Goal: Task Accomplishment & Management: Use online tool/utility

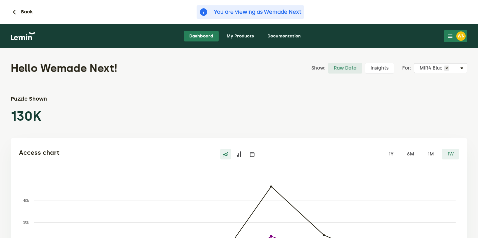
click at [235, 33] on link "My Products" at bounding box center [240, 36] width 38 height 11
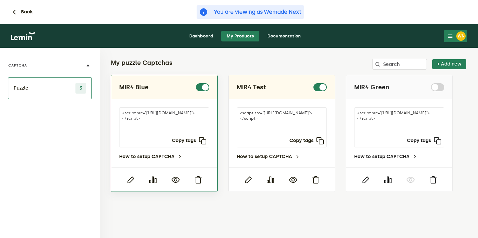
click at [176, 185] on div at bounding box center [164, 179] width 106 height 24
click at [176, 180] on icon "button" at bounding box center [176, 180] width 8 height 8
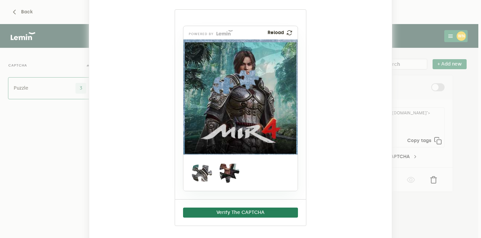
click at [410, 36] on ngb-modal-window "MIR4 Blue powered by Reload Verify The CAPTCHA" at bounding box center [240, 119] width 481 height 238
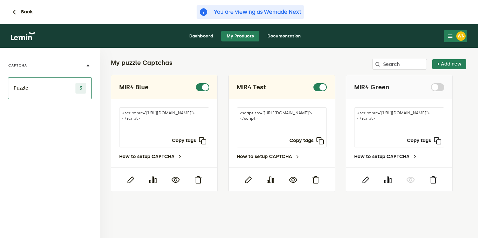
click at [449, 36] on icon at bounding box center [450, 35] width 5 height 5
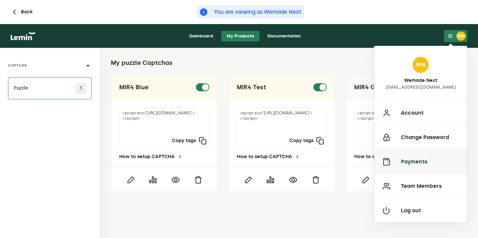
click at [401, 166] on button "Payments" at bounding box center [420, 161] width 93 height 24
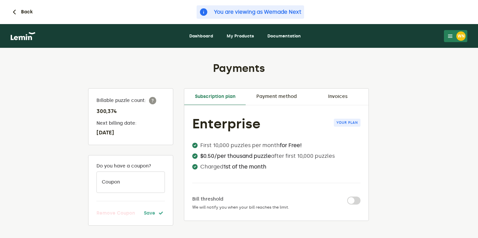
click at [342, 98] on link "Invoices" at bounding box center [337, 97] width 61 height 16
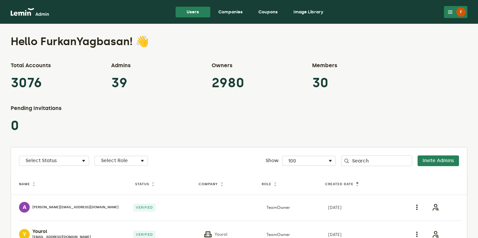
click at [229, 12] on link "Companies" at bounding box center [230, 12] width 35 height 11
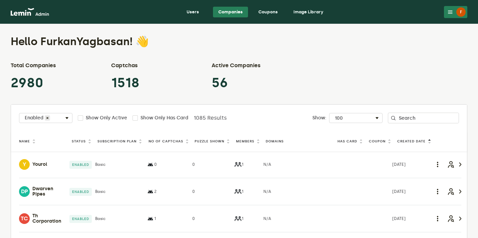
click at [213, 140] on label "Puzzle Shown" at bounding box center [210, 141] width 30 height 5
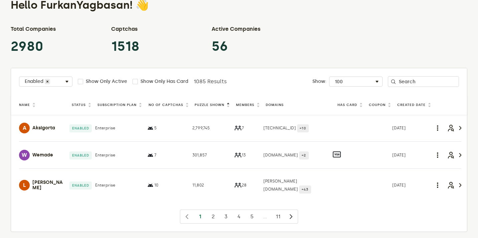
scroll to position [38, 0]
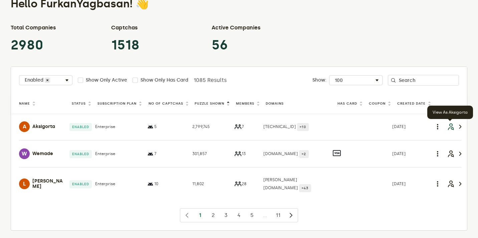
click at [451, 128] on icon "button" at bounding box center [451, 127] width 8 height 8
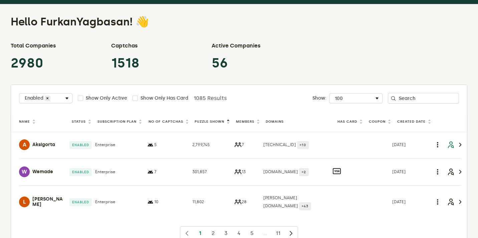
scroll to position [0, 0]
